Goal: Transaction & Acquisition: Purchase product/service

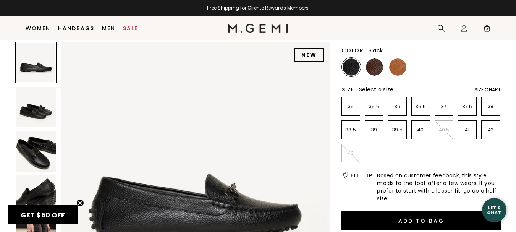
click at [34, 157] on img at bounding box center [36, 151] width 41 height 41
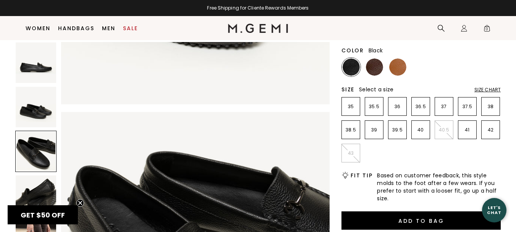
scroll to position [541, 0]
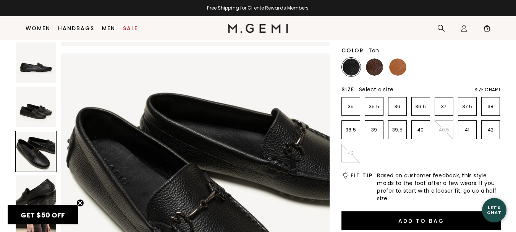
click at [398, 72] on img at bounding box center [397, 66] width 17 height 17
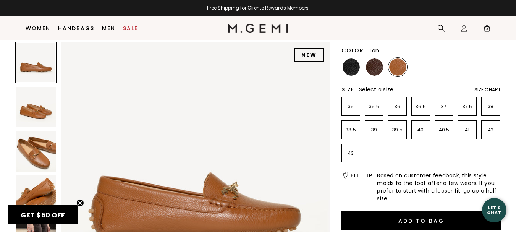
click at [41, 150] on img at bounding box center [36, 151] width 41 height 41
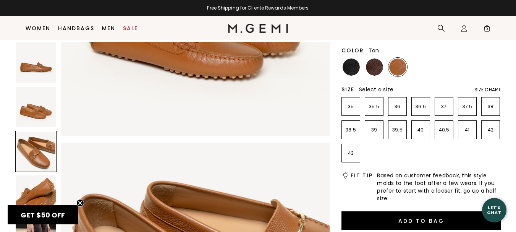
scroll to position [541, 0]
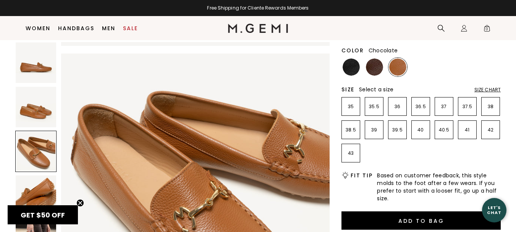
click at [378, 66] on img at bounding box center [374, 66] width 17 height 17
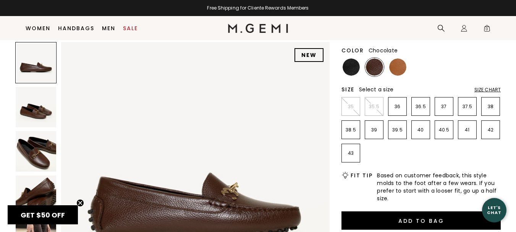
click at [34, 151] on img at bounding box center [36, 151] width 41 height 41
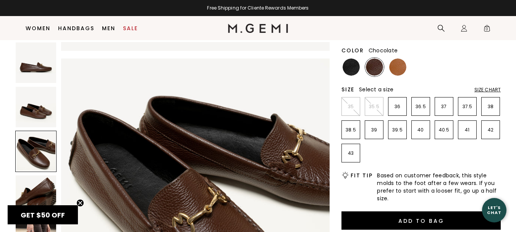
scroll to position [541, 0]
